Goal: Check status: Check status

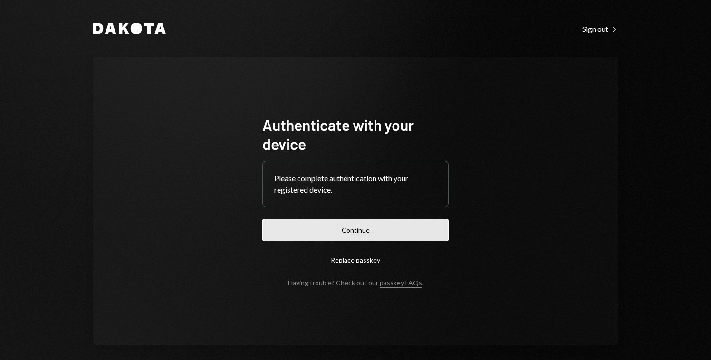
click at [397, 234] on button "Continue" at bounding box center [355, 230] width 186 height 22
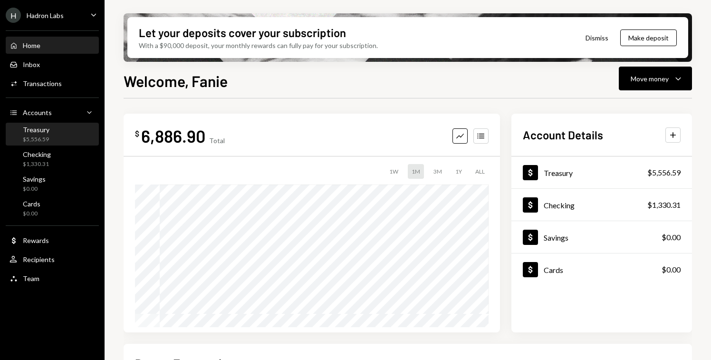
click at [59, 132] on div "Treasury $5,556.59" at bounding box center [53, 134] width 86 height 18
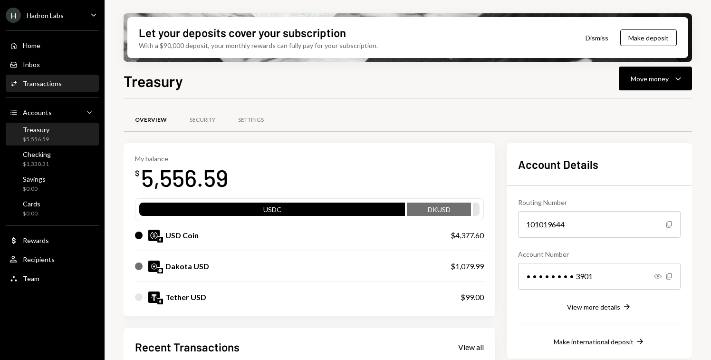
click at [48, 89] on div "Activities Transactions" at bounding box center [53, 84] width 86 height 16
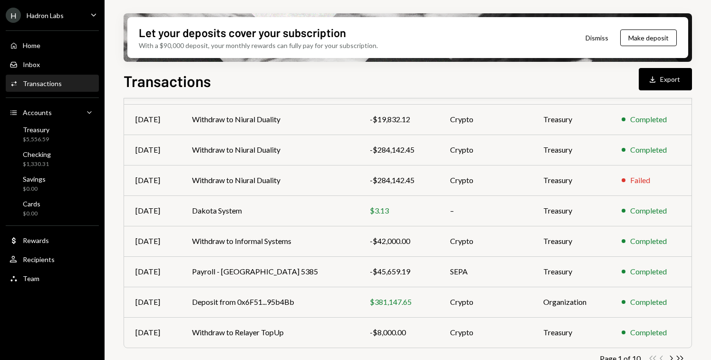
scroll to position [181, 0]
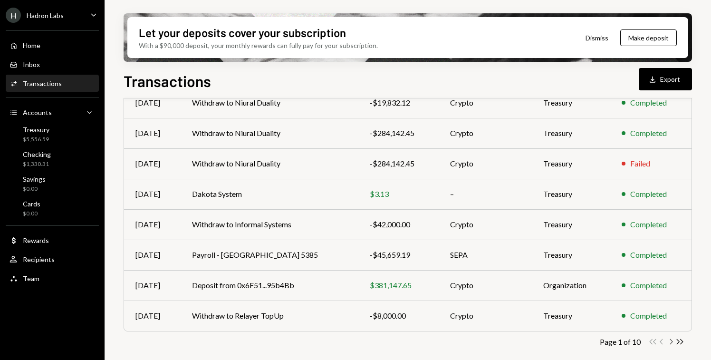
click at [671, 340] on icon "button" at bounding box center [671, 341] width 3 height 5
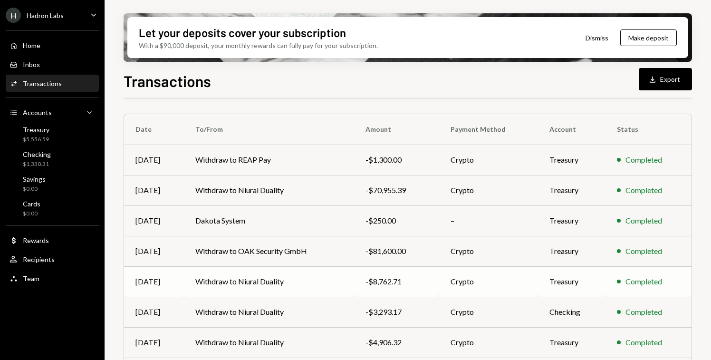
scroll to position [64, 0]
